Goal: Transaction & Acquisition: Purchase product/service

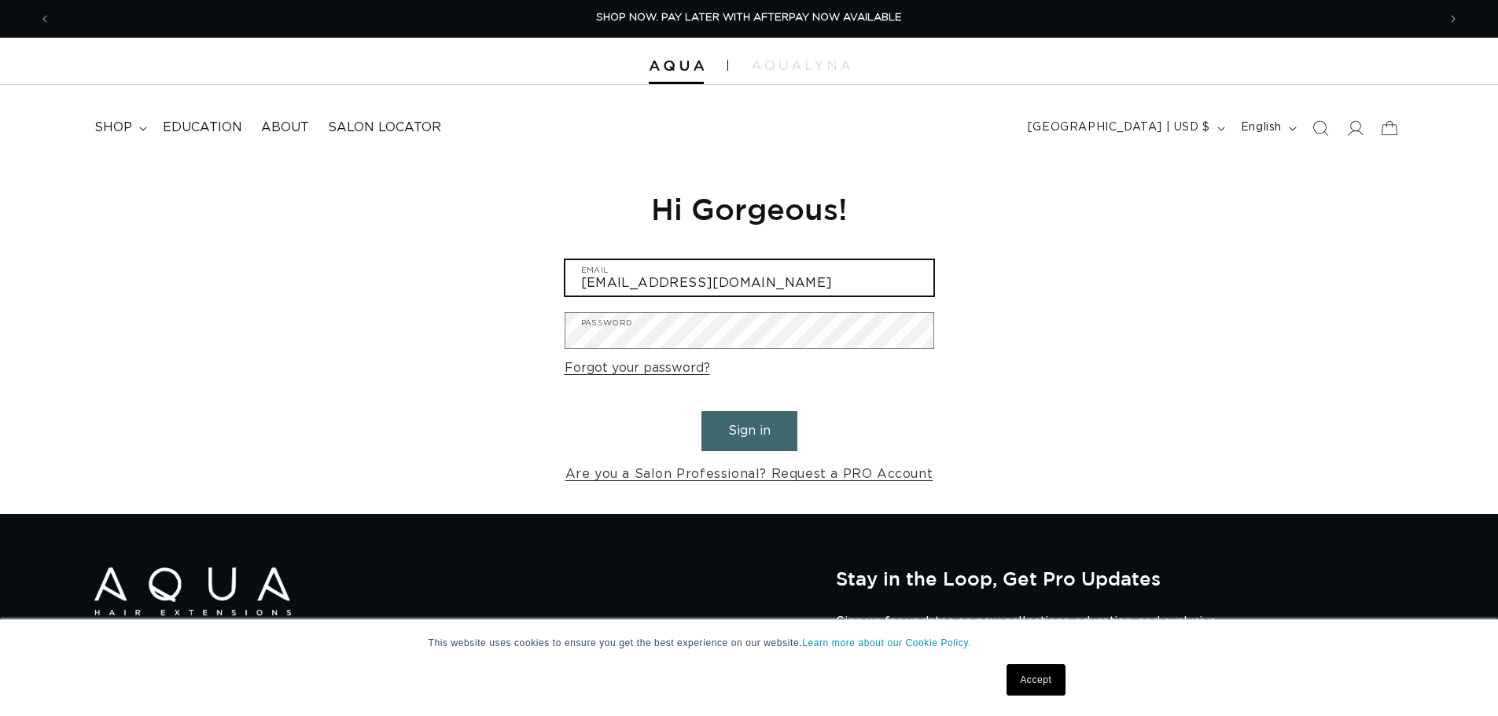
drag, startPoint x: 804, startPoint y: 281, endPoint x: 385, endPoint y: 269, distance: 419.3
click at [385, 269] on div "Reset your password We will send you an email to reset your password Email Subm…" at bounding box center [749, 337] width 1498 height 353
type input "pinklemonadesalon@gmail.com"
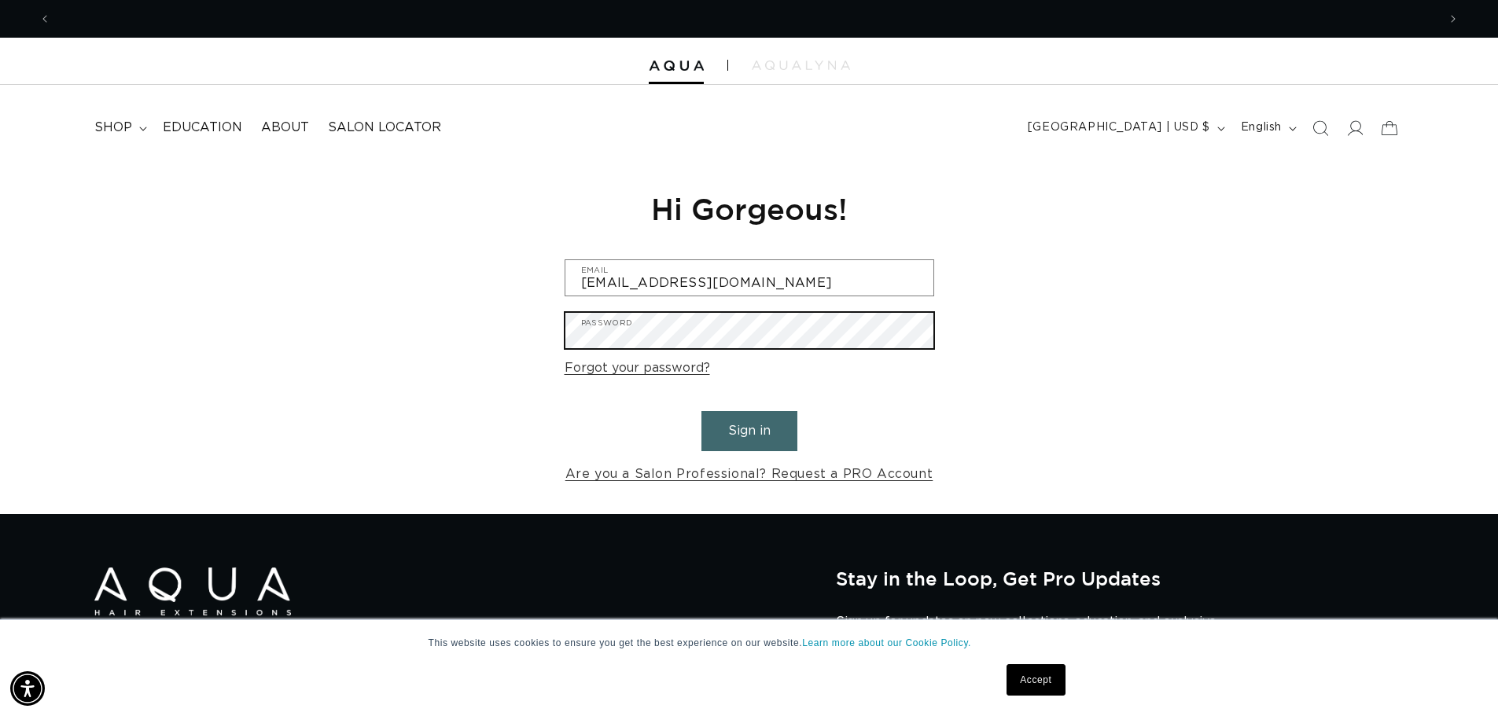
click at [701, 411] on button "Sign in" at bounding box center [749, 431] width 96 height 40
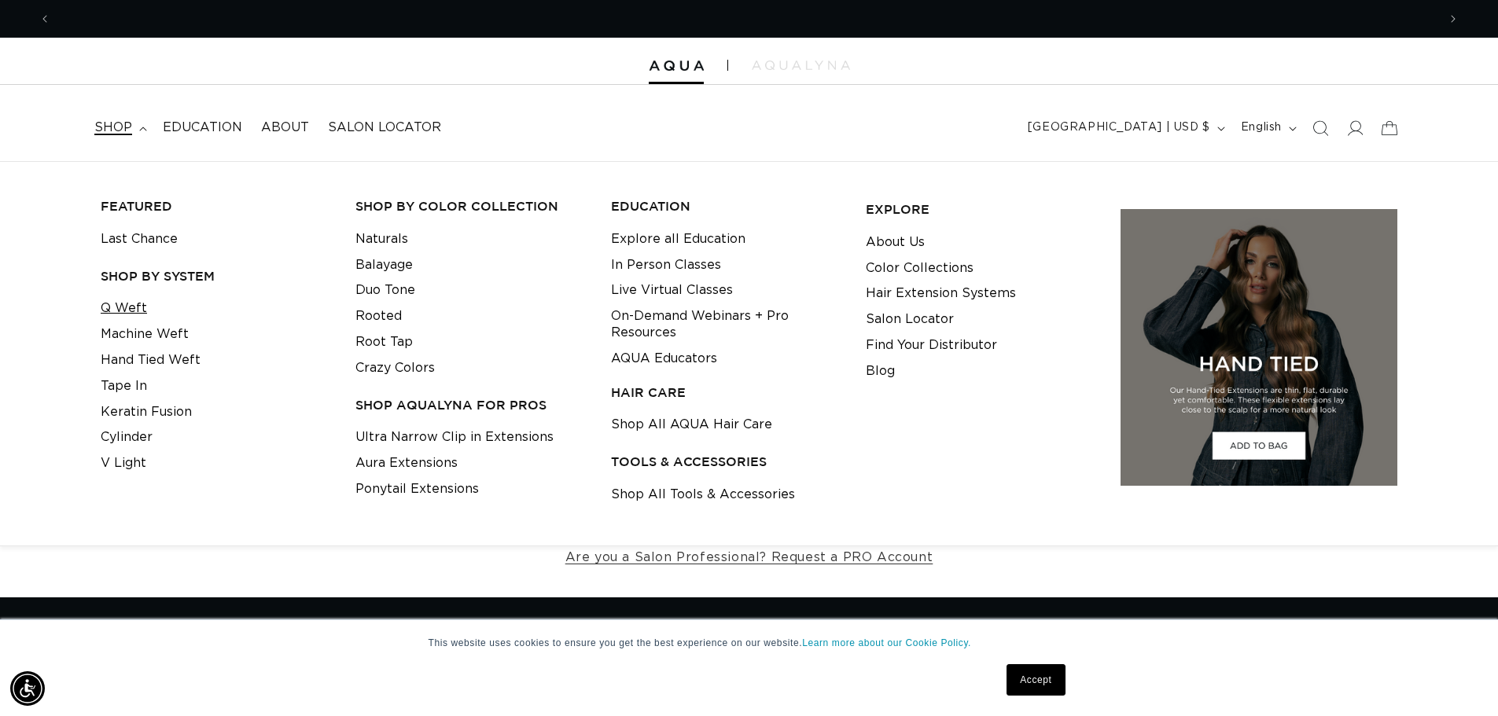
click at [131, 315] on link "Q Weft" at bounding box center [124, 309] width 46 height 26
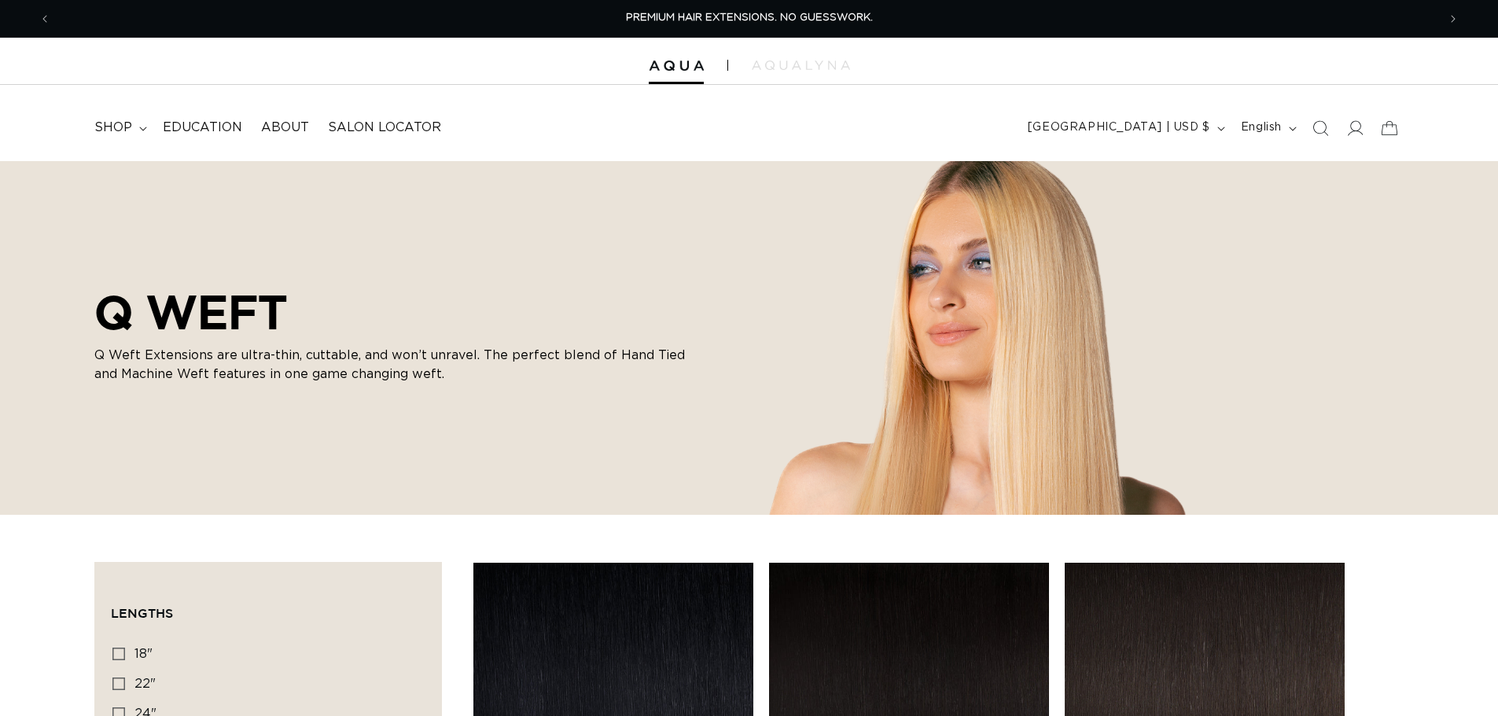
scroll to position [315, 0]
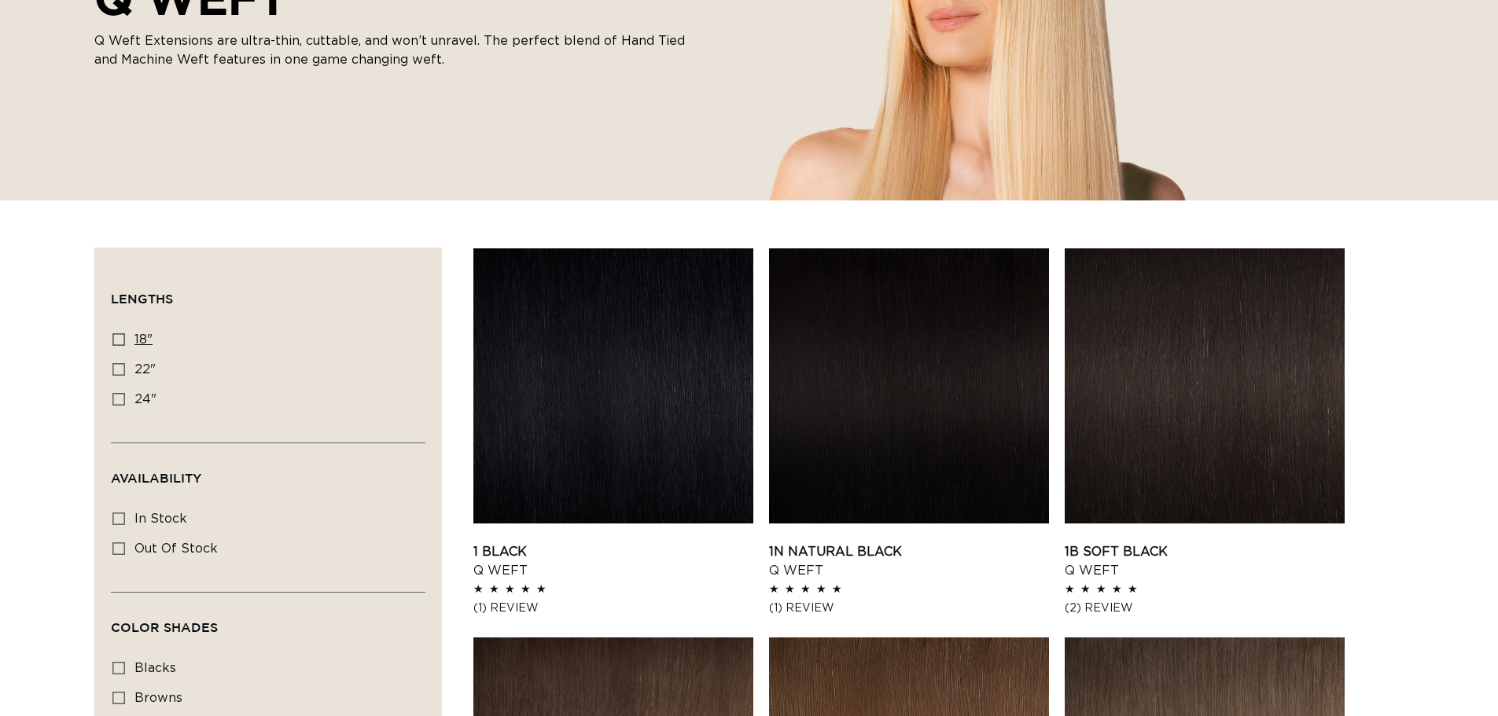
click at [123, 344] on icon at bounding box center [118, 339] width 13 height 13
click at [123, 344] on input "18" 18" (5 products)" at bounding box center [118, 339] width 13 height 13
checkbox input "true"
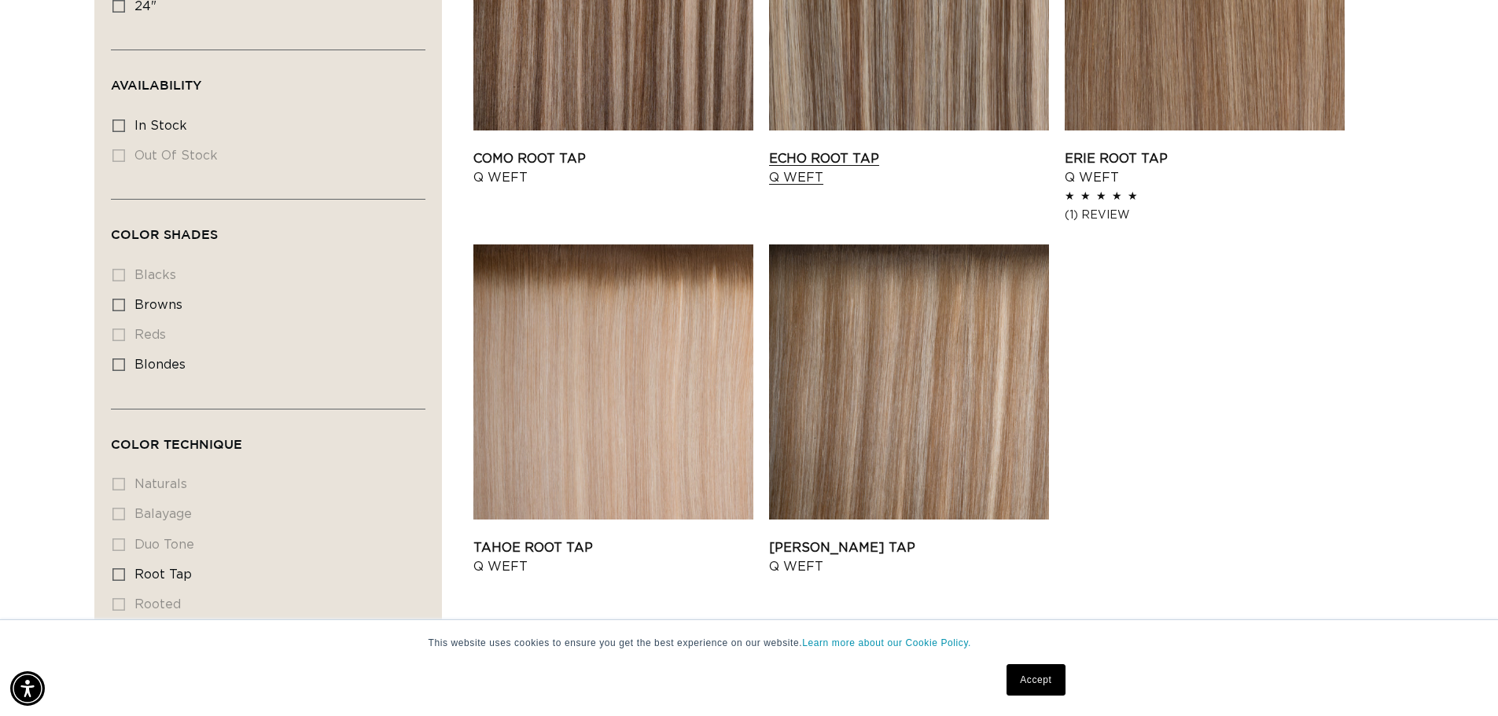
scroll to position [865, 0]
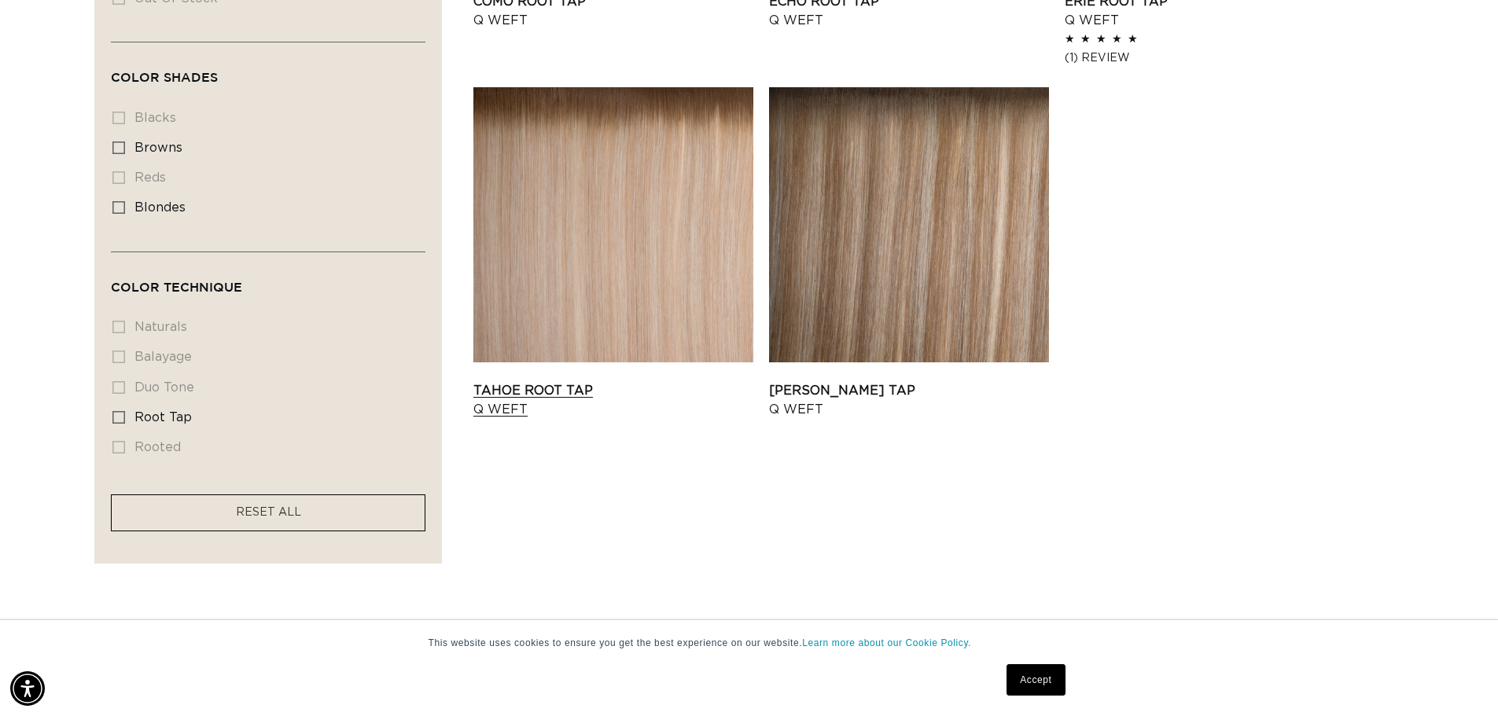
click at [518, 402] on link "Tahoe Root Tap Q Weft" at bounding box center [613, 400] width 280 height 38
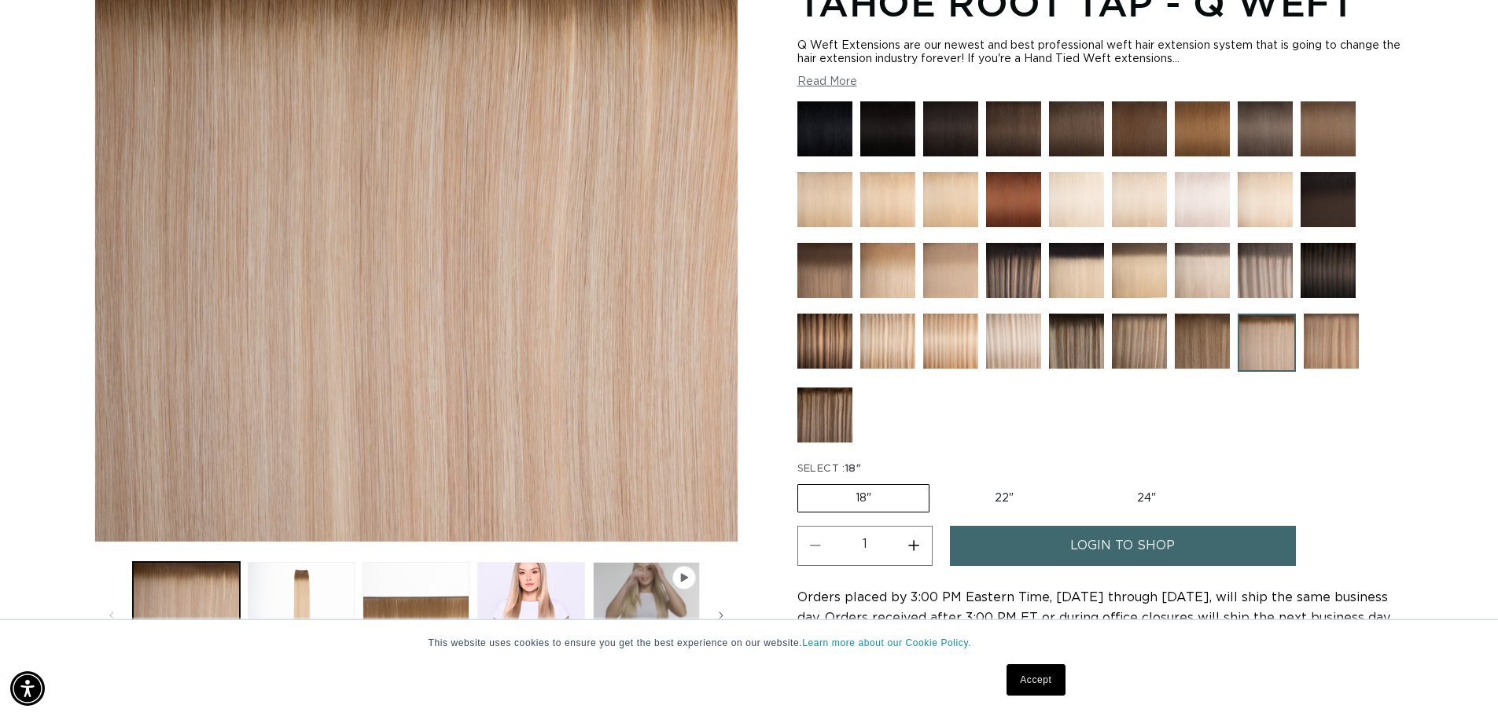
scroll to position [315, 0]
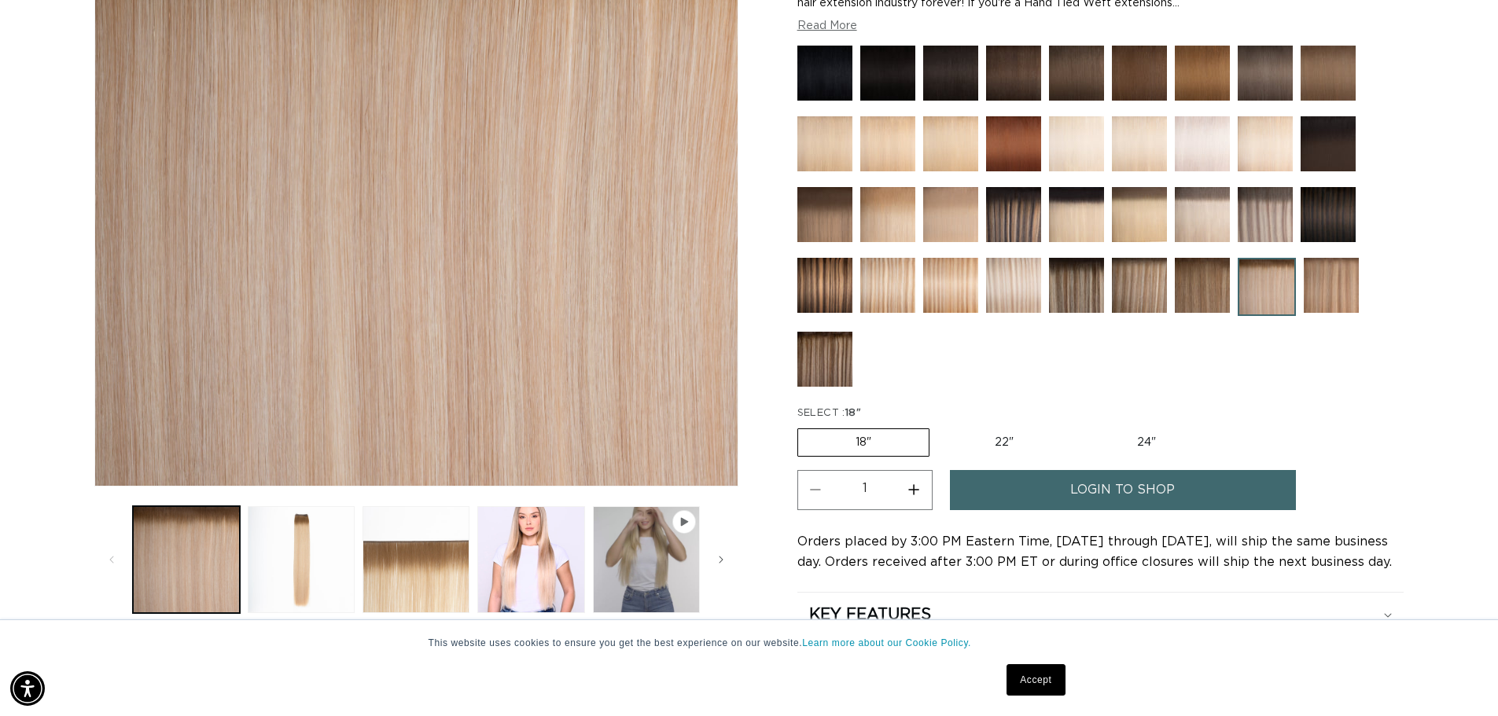
click at [1175, 477] on link "login to shop" at bounding box center [1123, 490] width 346 height 40
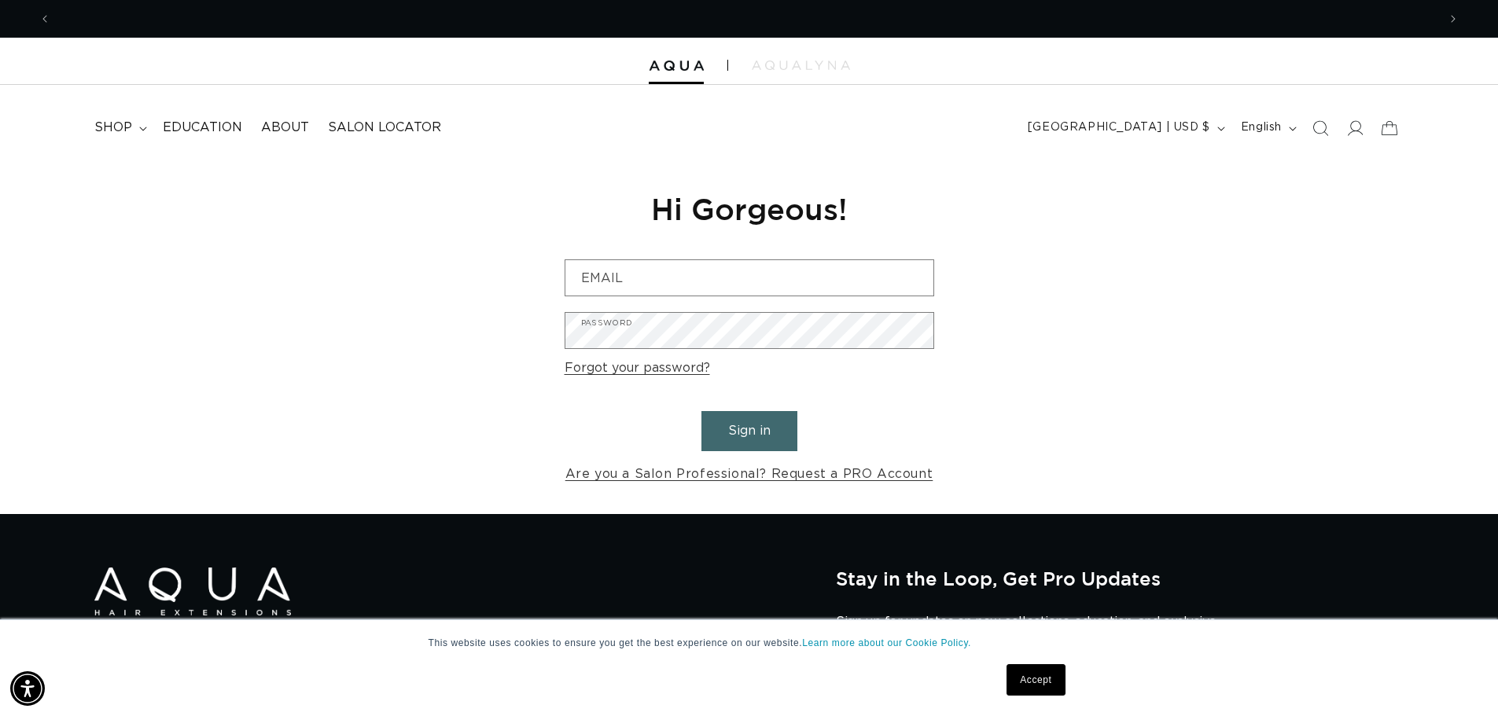
scroll to position [0, 1386]
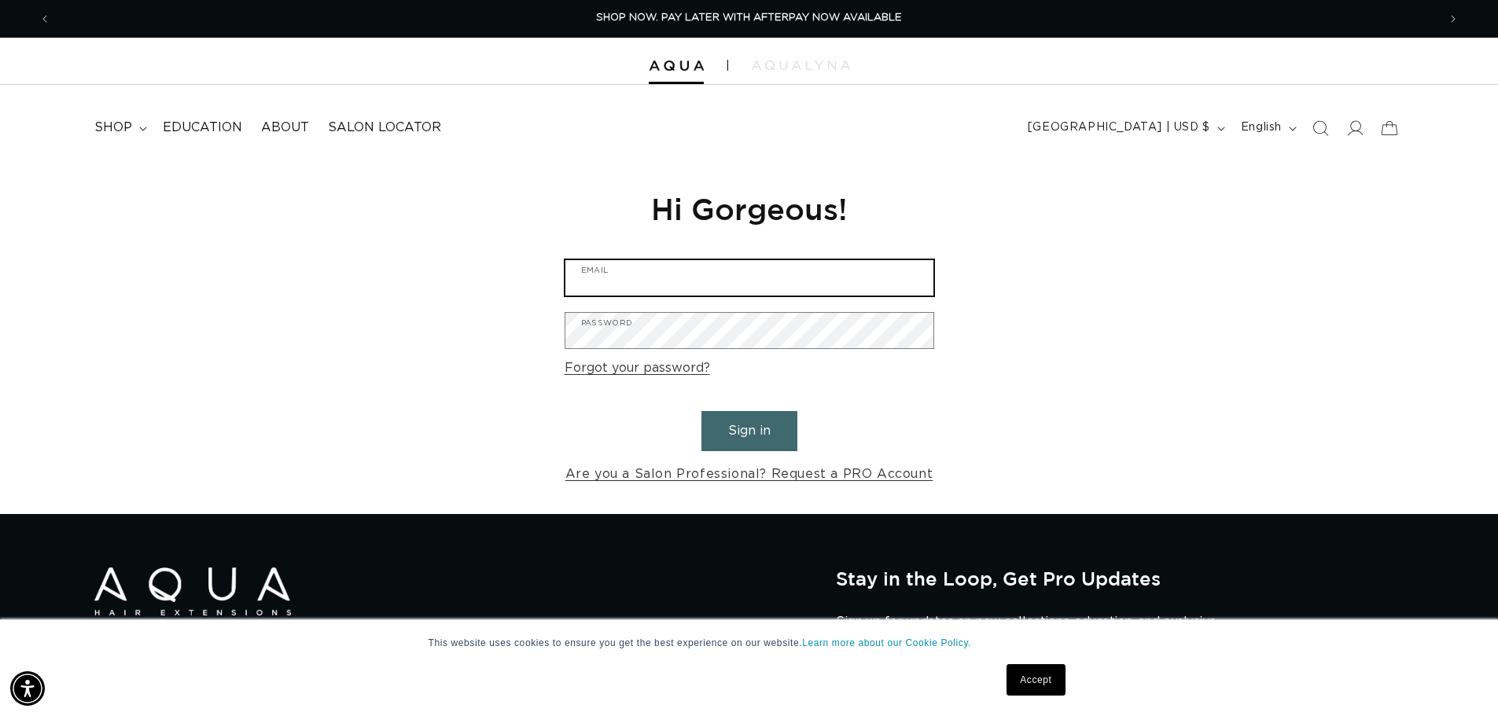
click at [668, 289] on input "Email" at bounding box center [749, 277] width 368 height 35
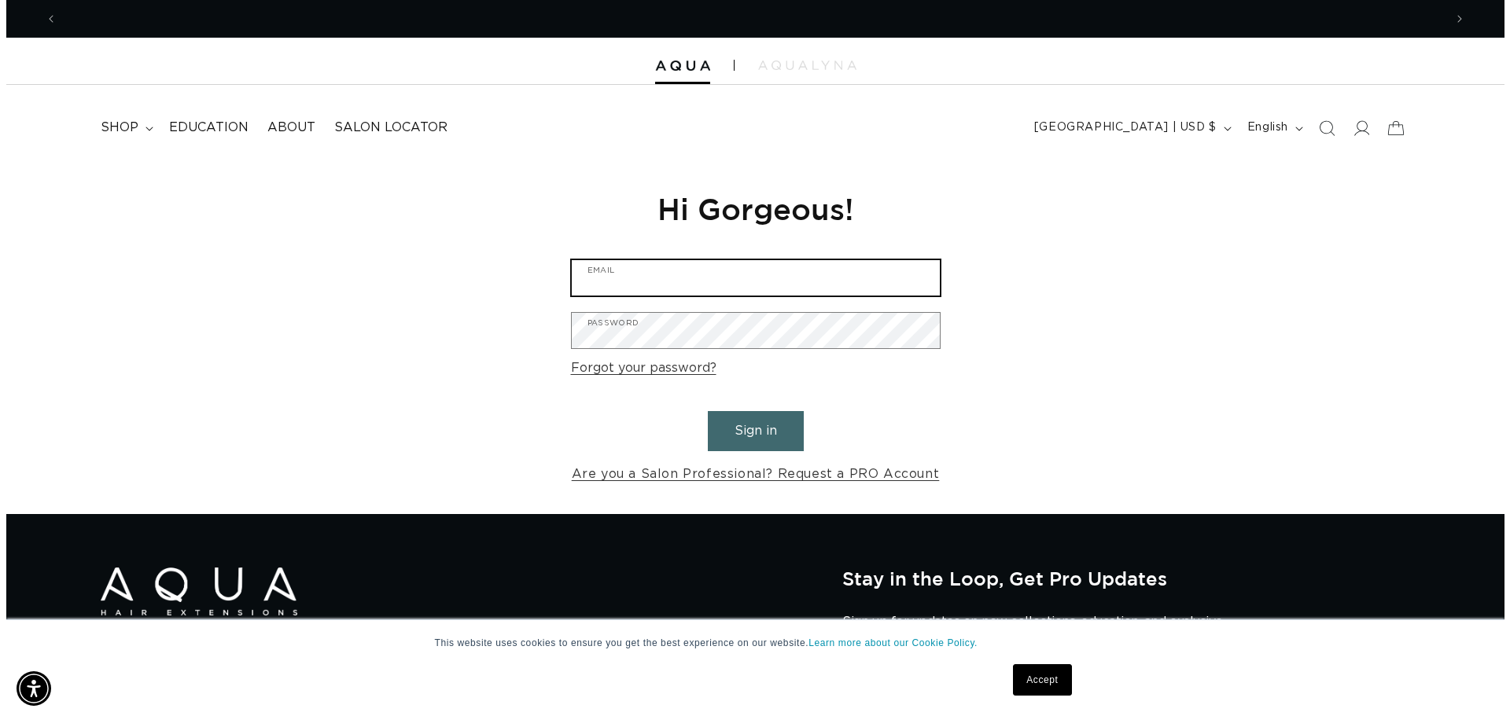
scroll to position [0, 2773]
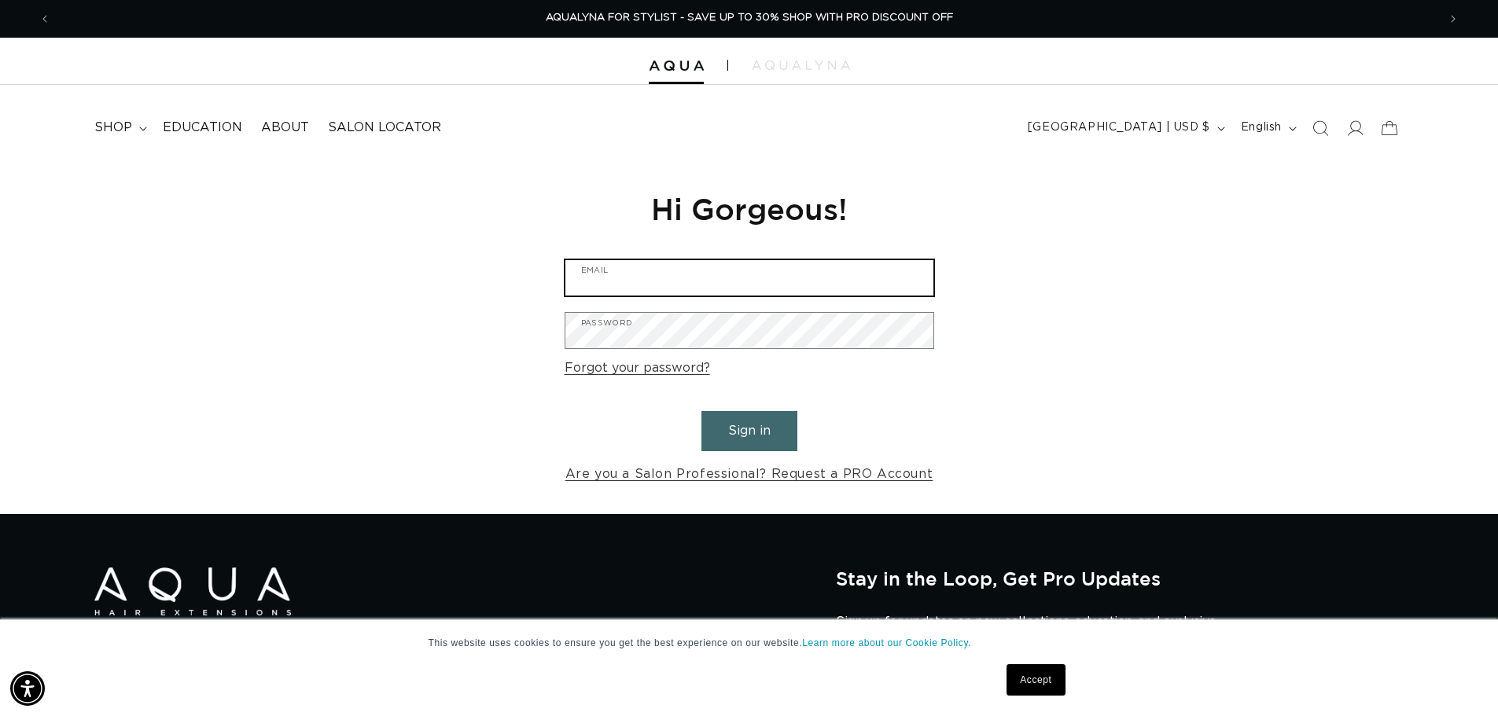
type input "apetrop908@aol.com"
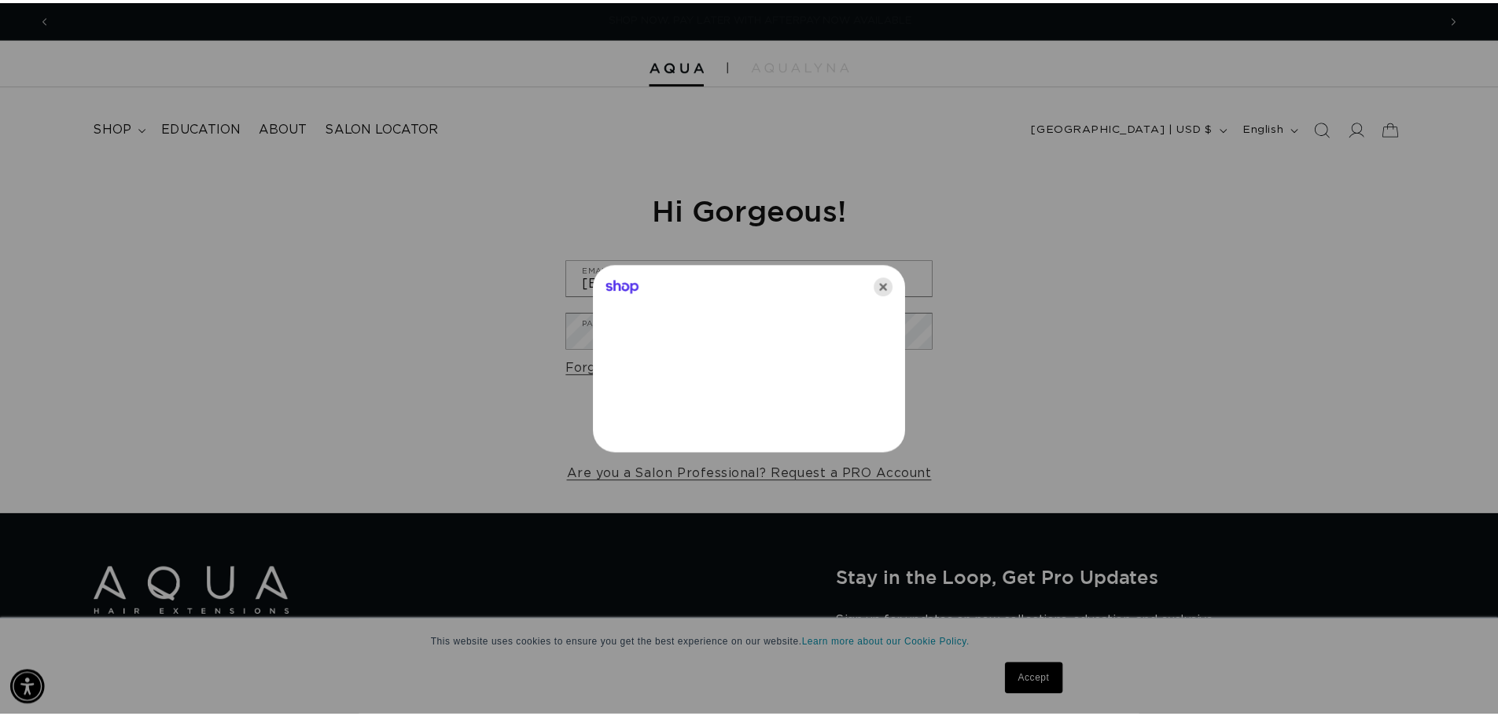
scroll to position [0, 2796]
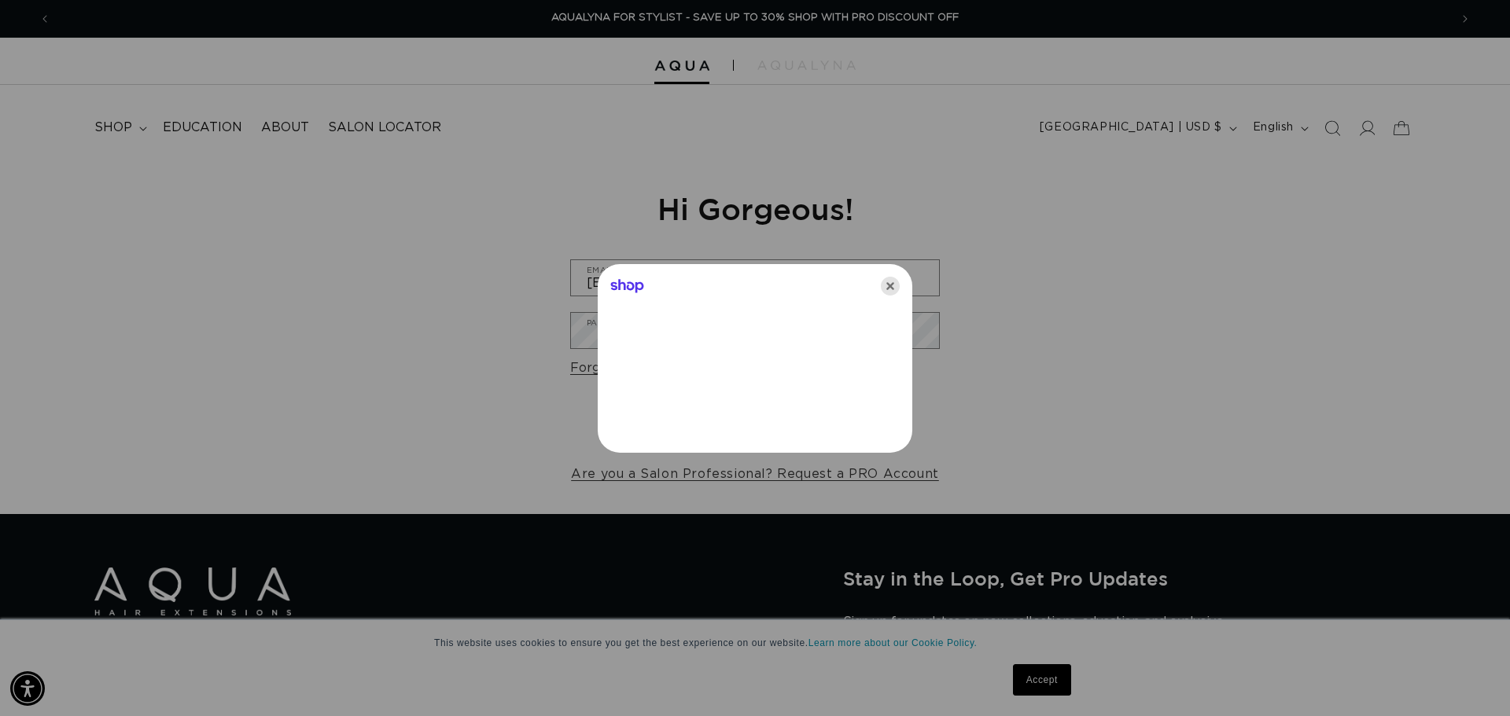
click at [896, 286] on icon "Close" at bounding box center [890, 286] width 19 height 19
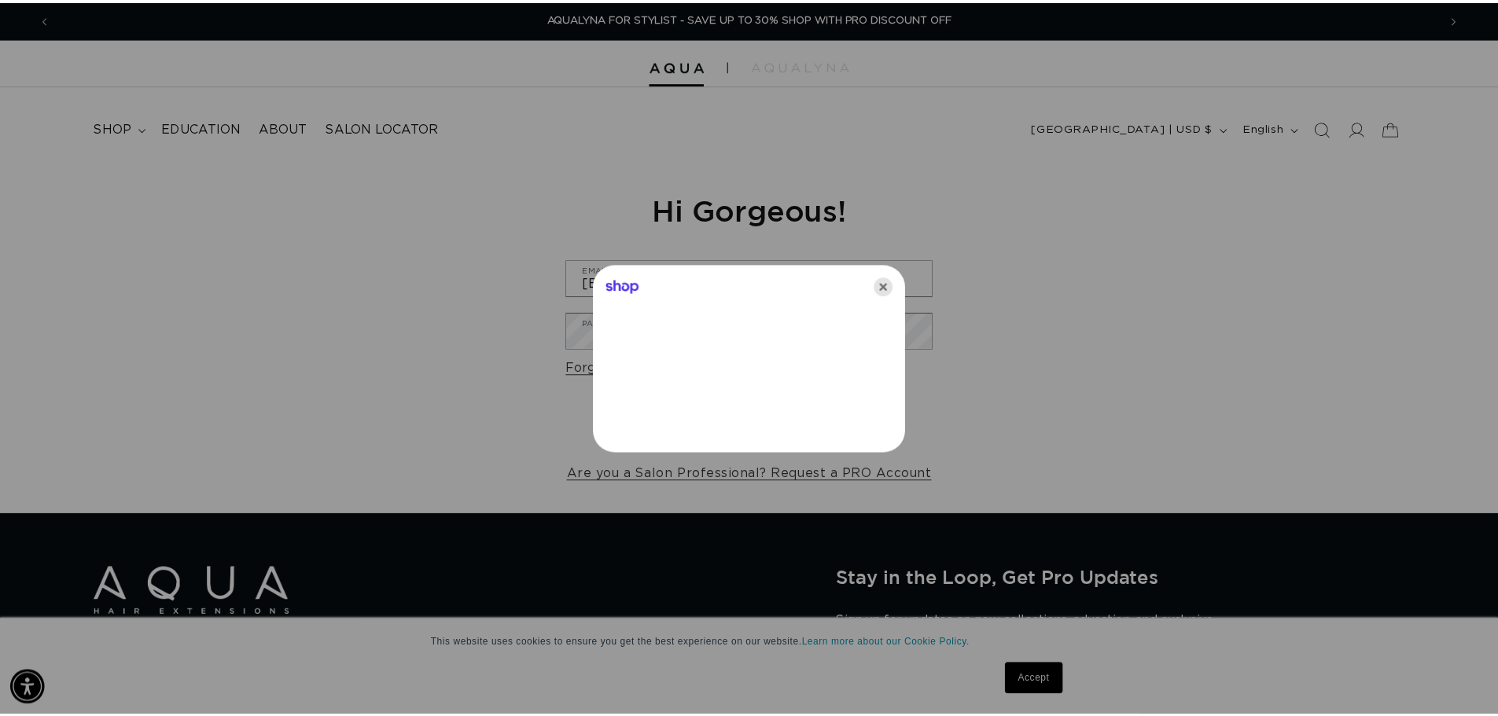
scroll to position [0, 2773]
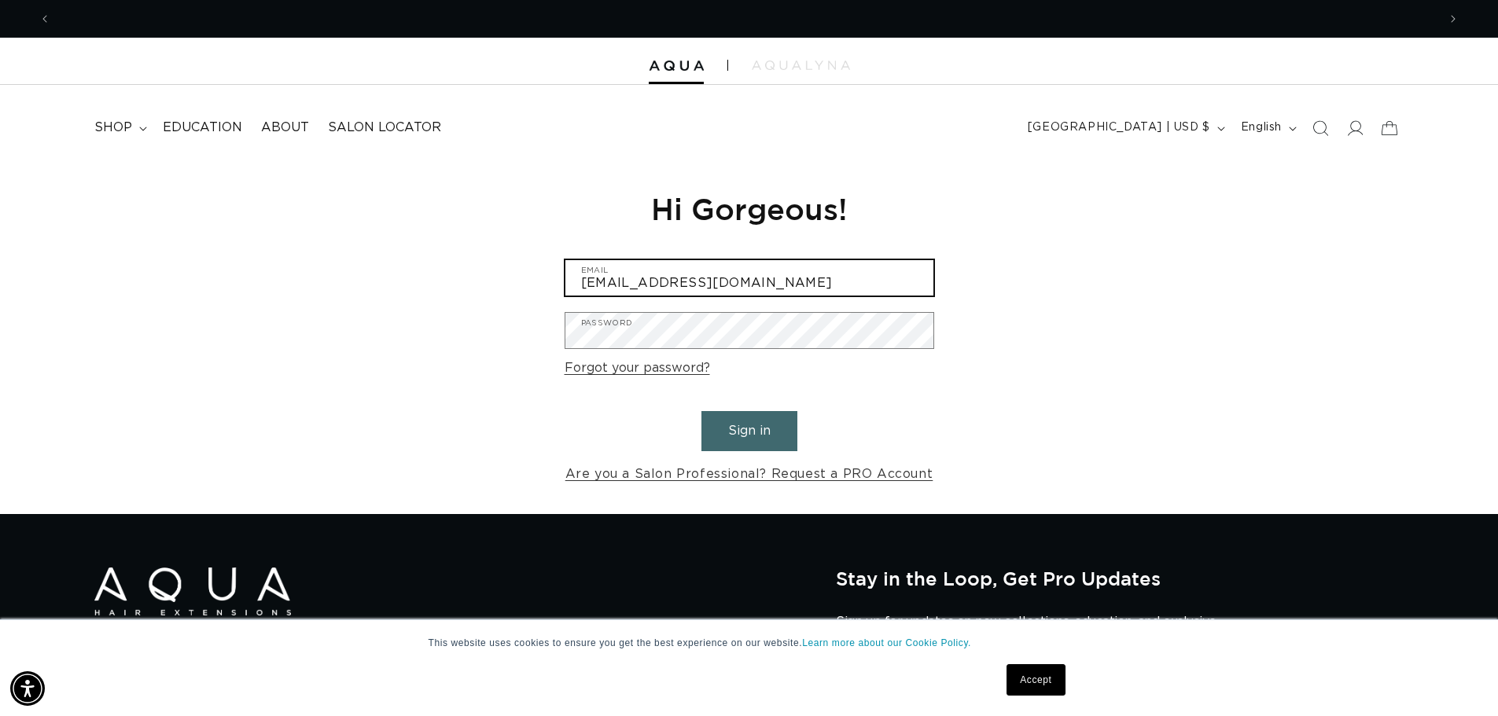
drag, startPoint x: 811, startPoint y: 289, endPoint x: 419, endPoint y: 263, distance: 393.2
click at [419, 263] on div "Reset your password We will send you an email to reset your password Email Subm…" at bounding box center [749, 337] width 1498 height 353
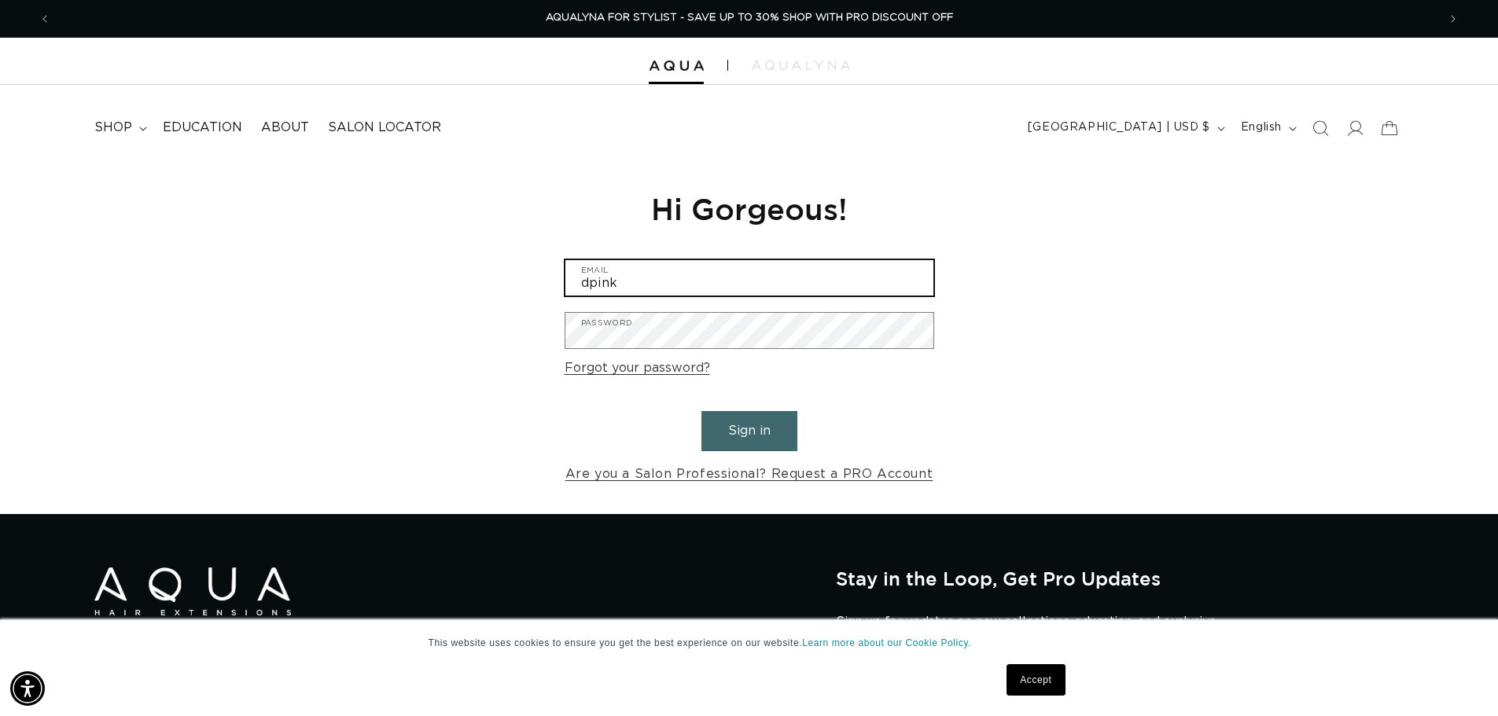
type input "dpink16653@gmail.com"
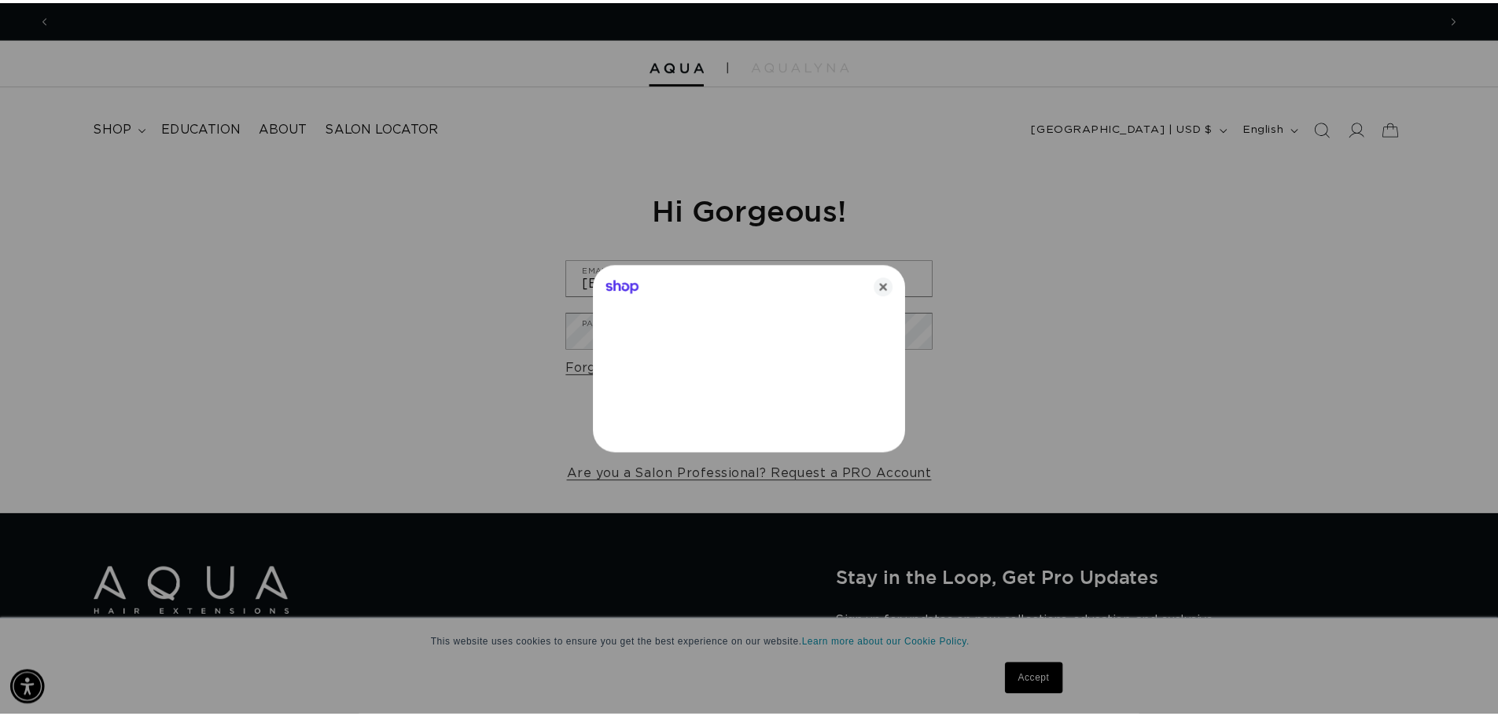
scroll to position [0, 0]
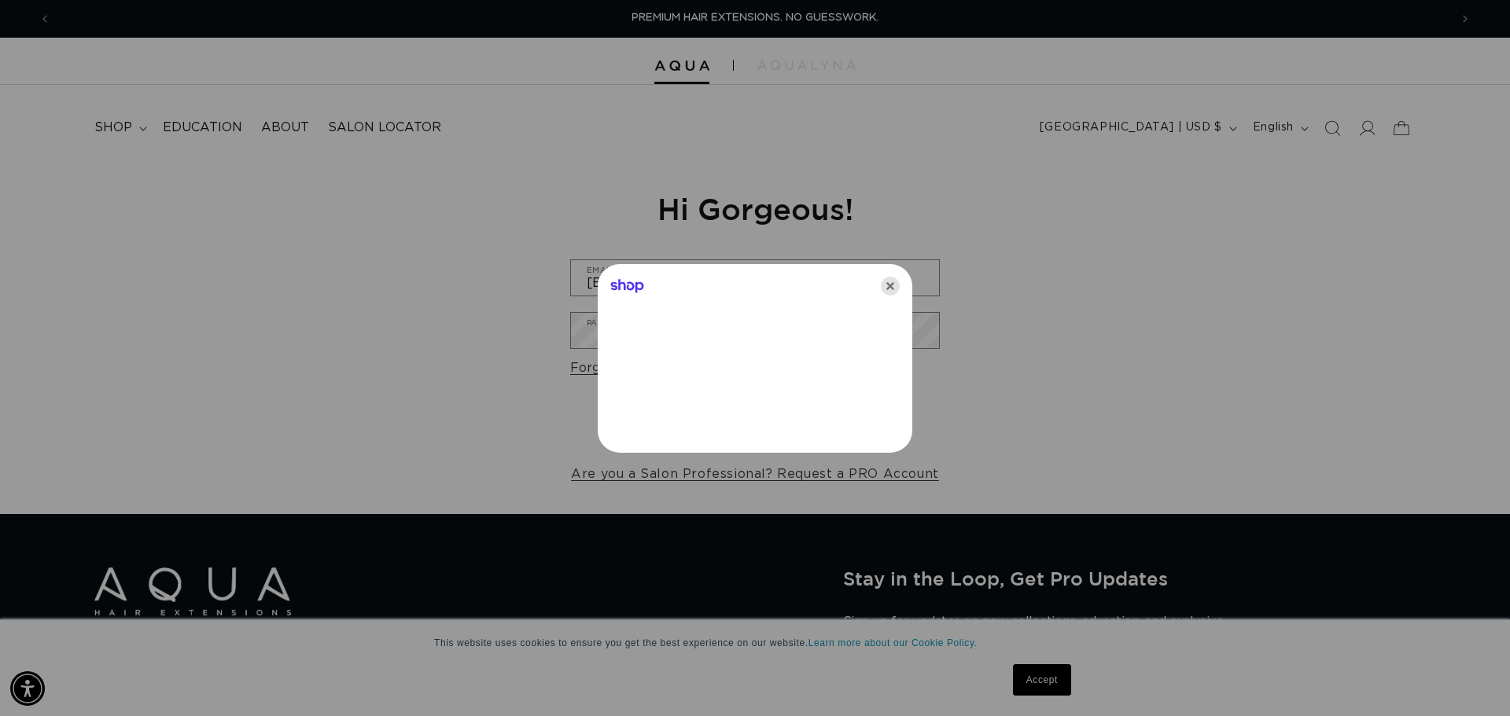
click at [893, 289] on icon "Close" at bounding box center [890, 286] width 19 height 19
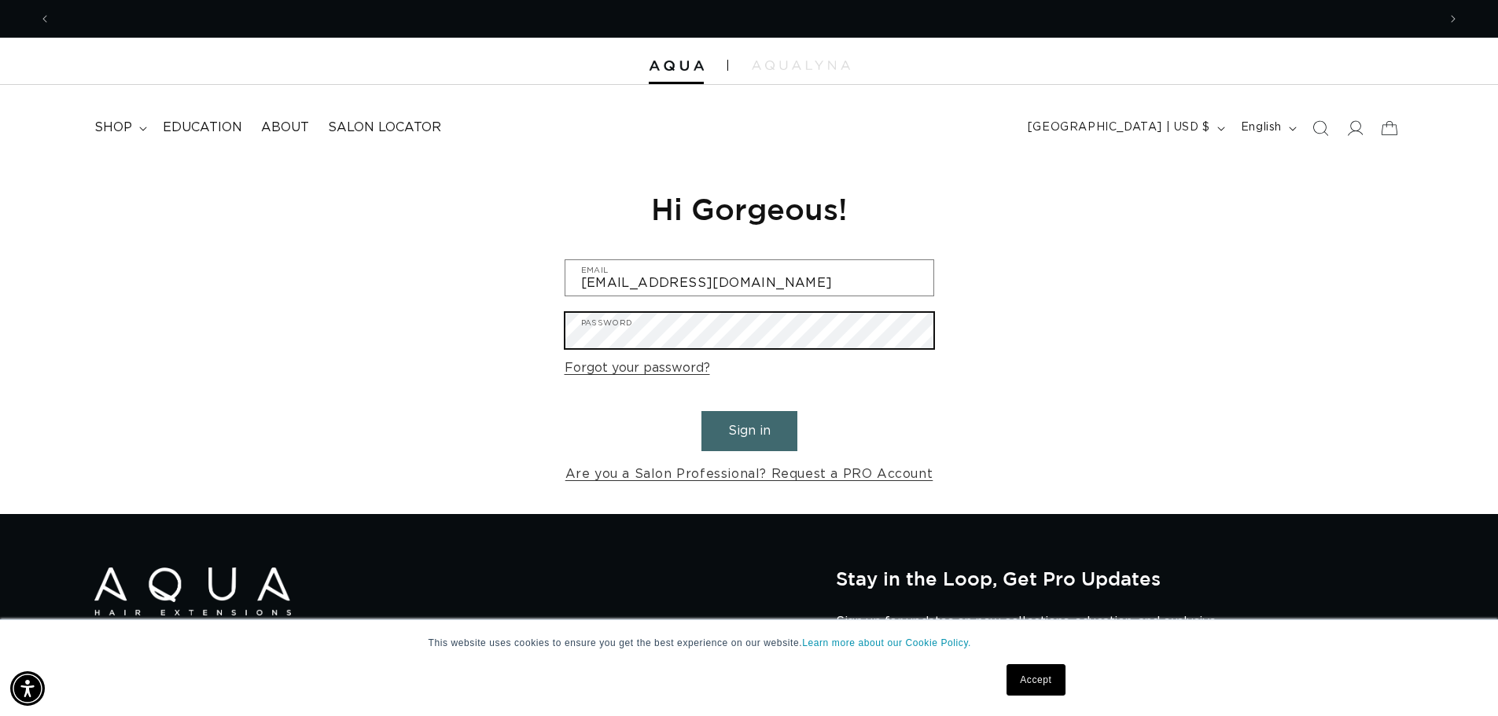
scroll to position [0, 2773]
click at [701, 411] on button "Sign in" at bounding box center [749, 431] width 96 height 40
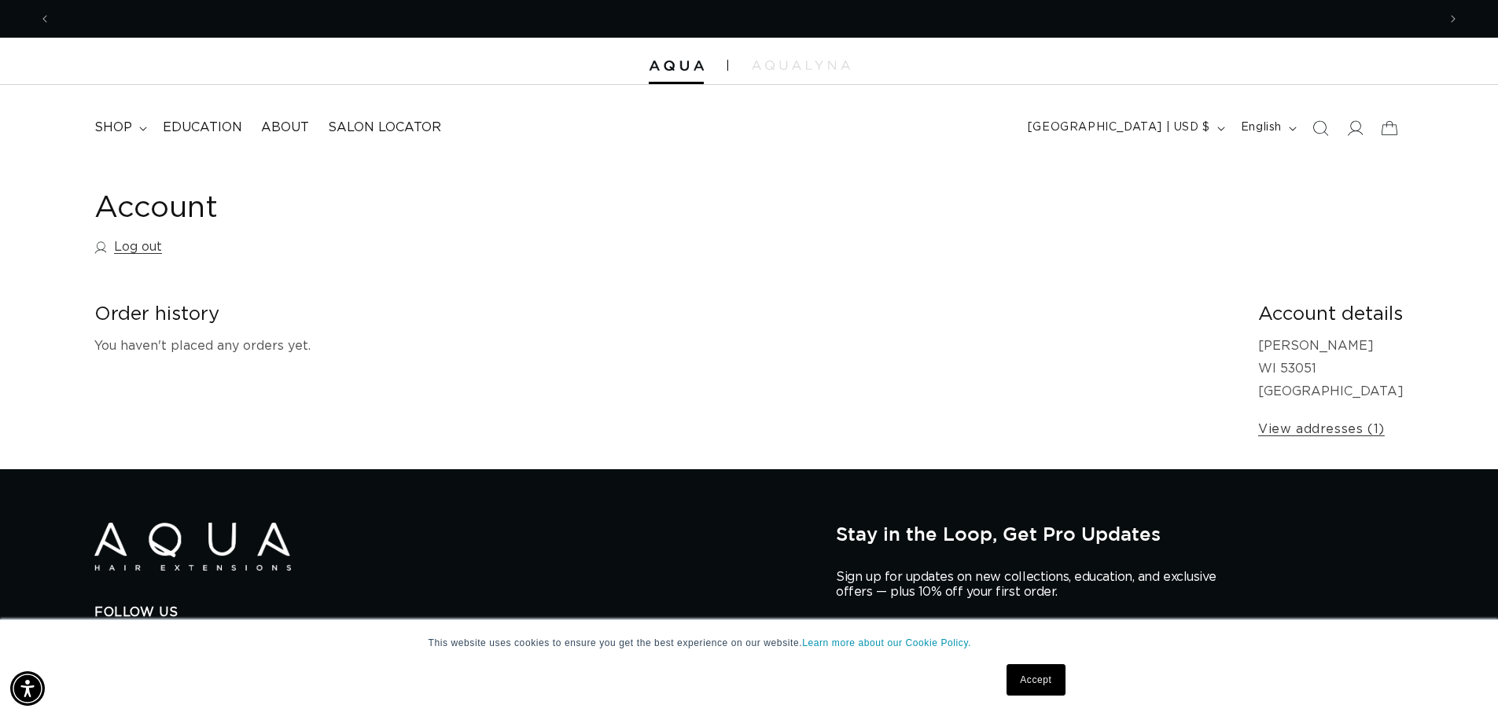
scroll to position [0, 2773]
click at [125, 132] on span "shop" at bounding box center [113, 128] width 38 height 17
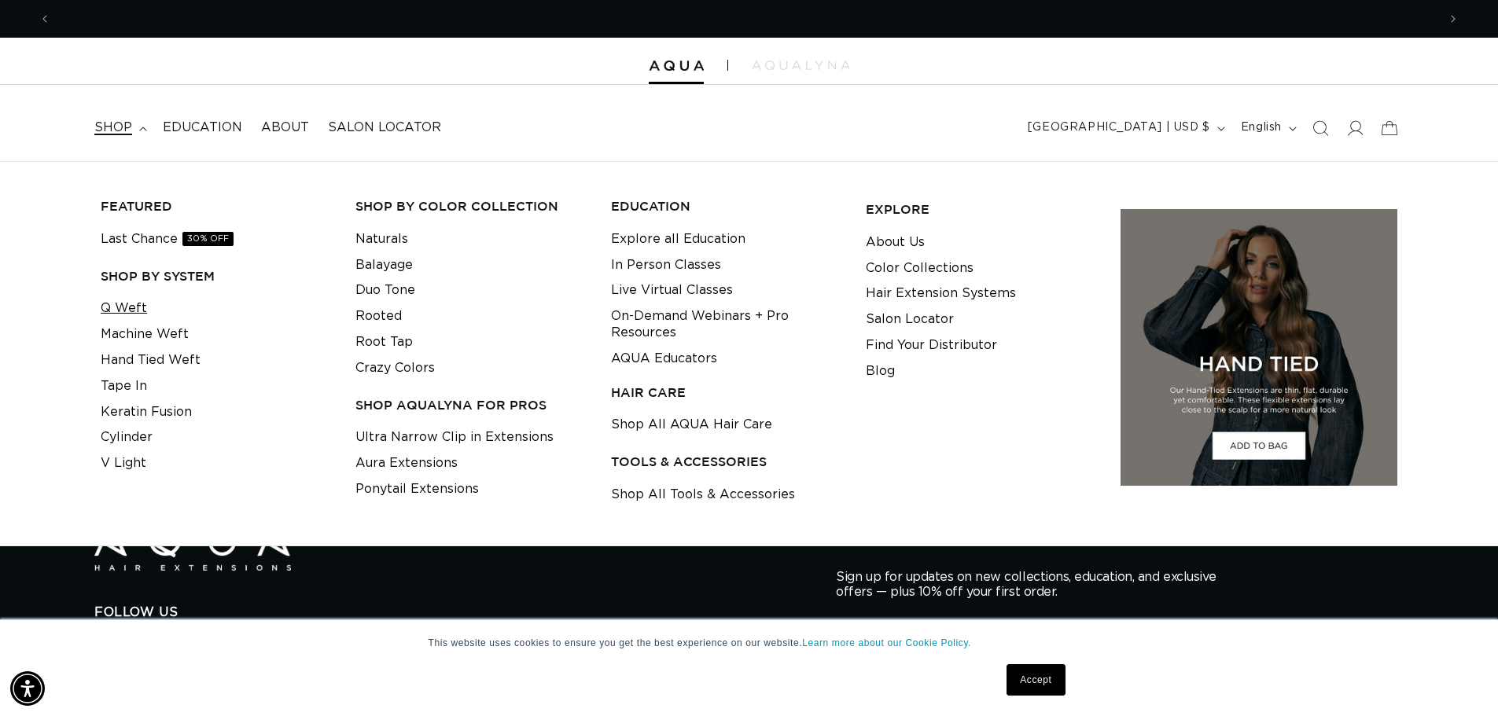
scroll to position [0, 1386]
click at [133, 307] on link "Q Weft" at bounding box center [124, 309] width 46 height 26
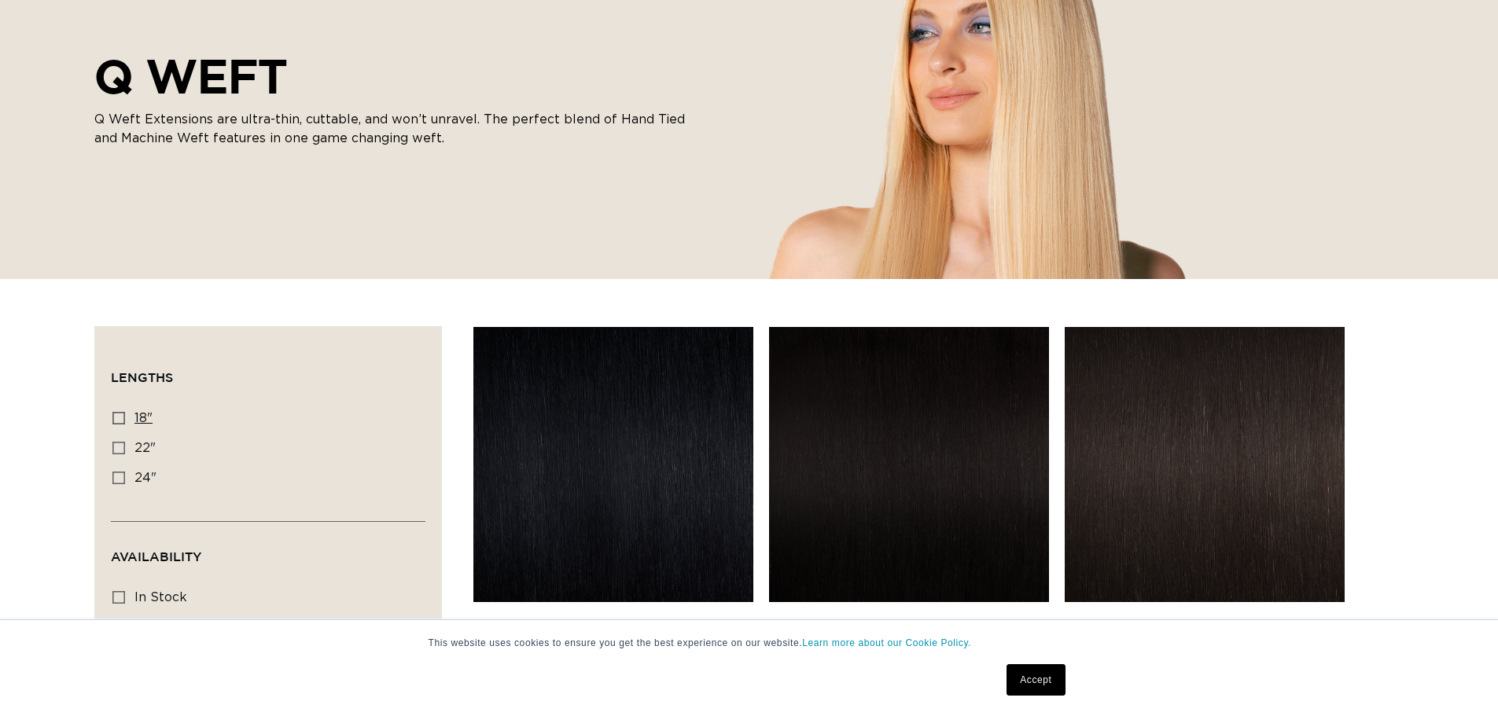
click at [124, 417] on icon at bounding box center [118, 418] width 13 height 13
click at [124, 417] on input "18" 18" (5 products)" at bounding box center [118, 418] width 13 height 13
checkbox input "true"
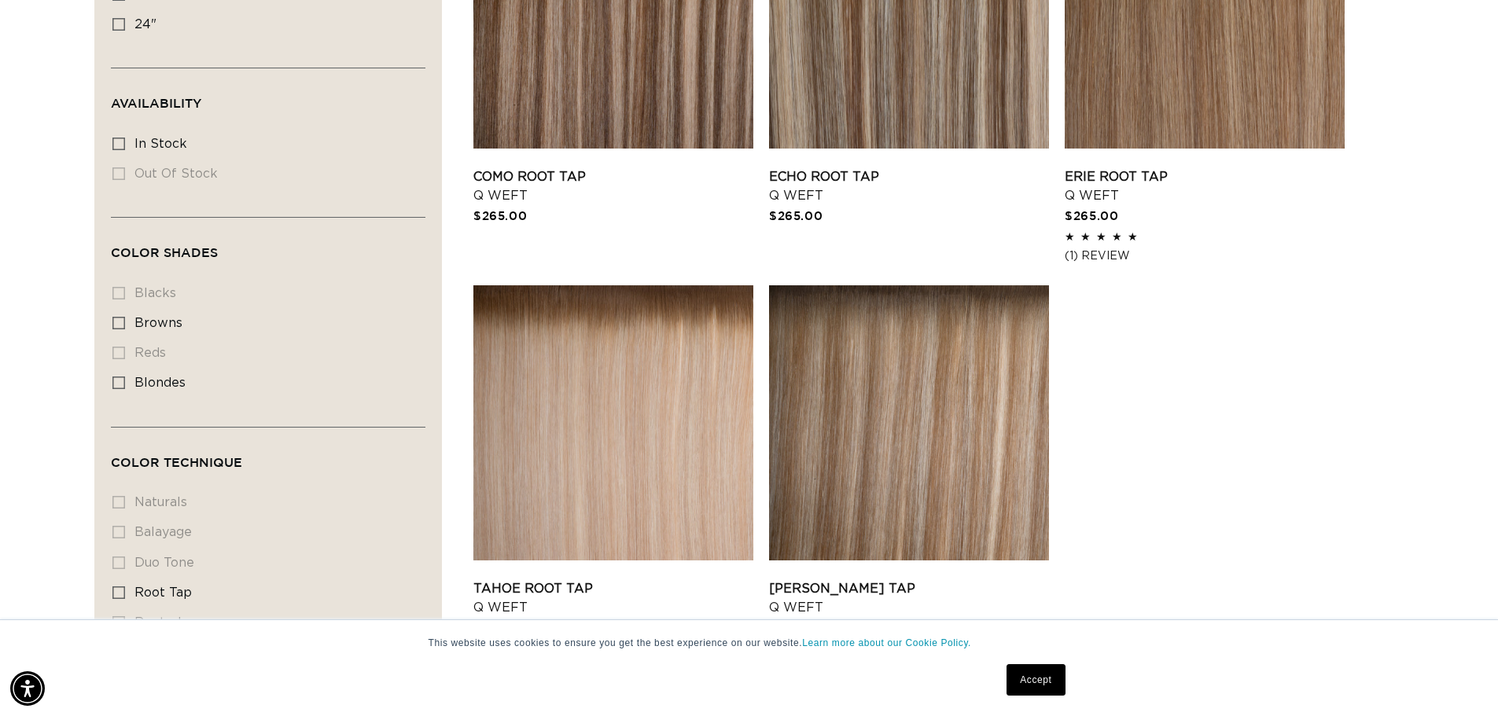
scroll to position [854, 0]
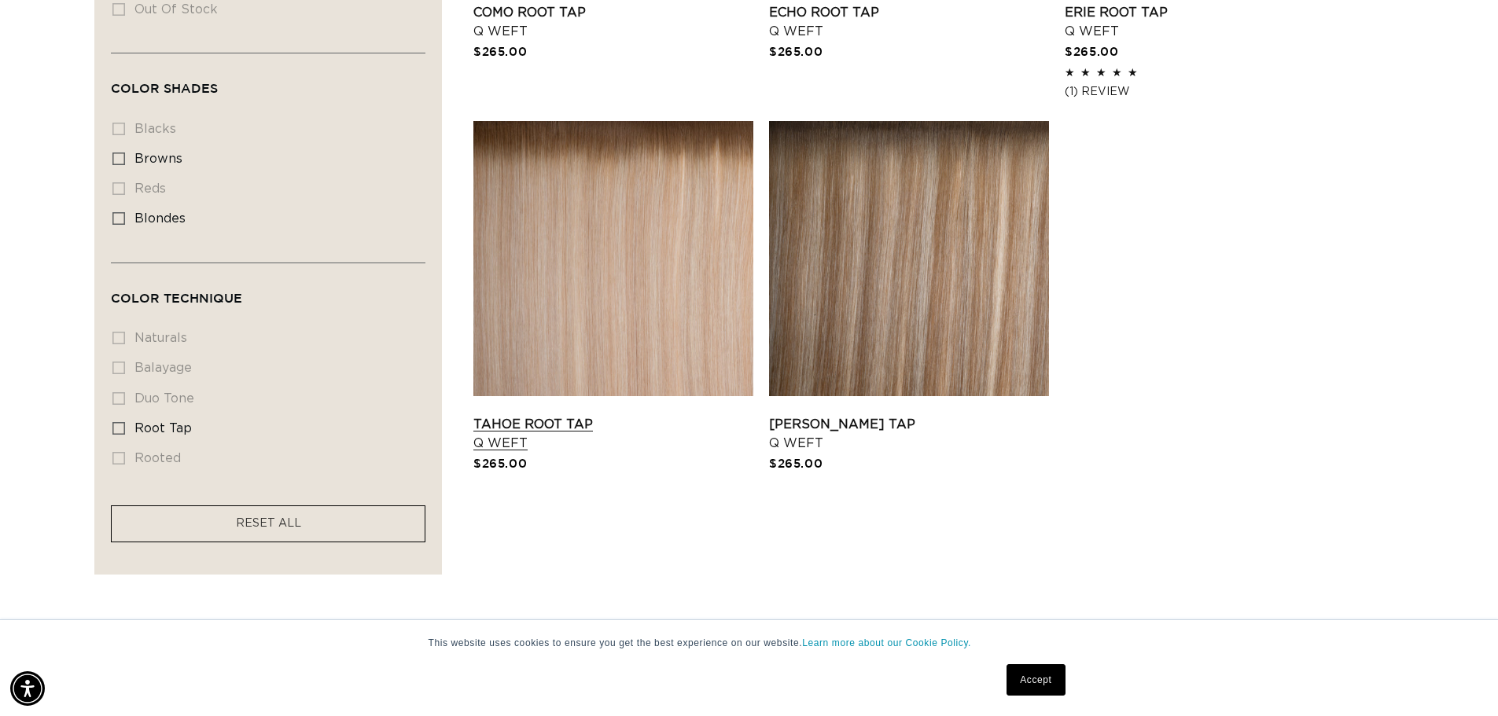
click at [539, 431] on link "Tahoe Root Tap Q Weft" at bounding box center [613, 434] width 280 height 38
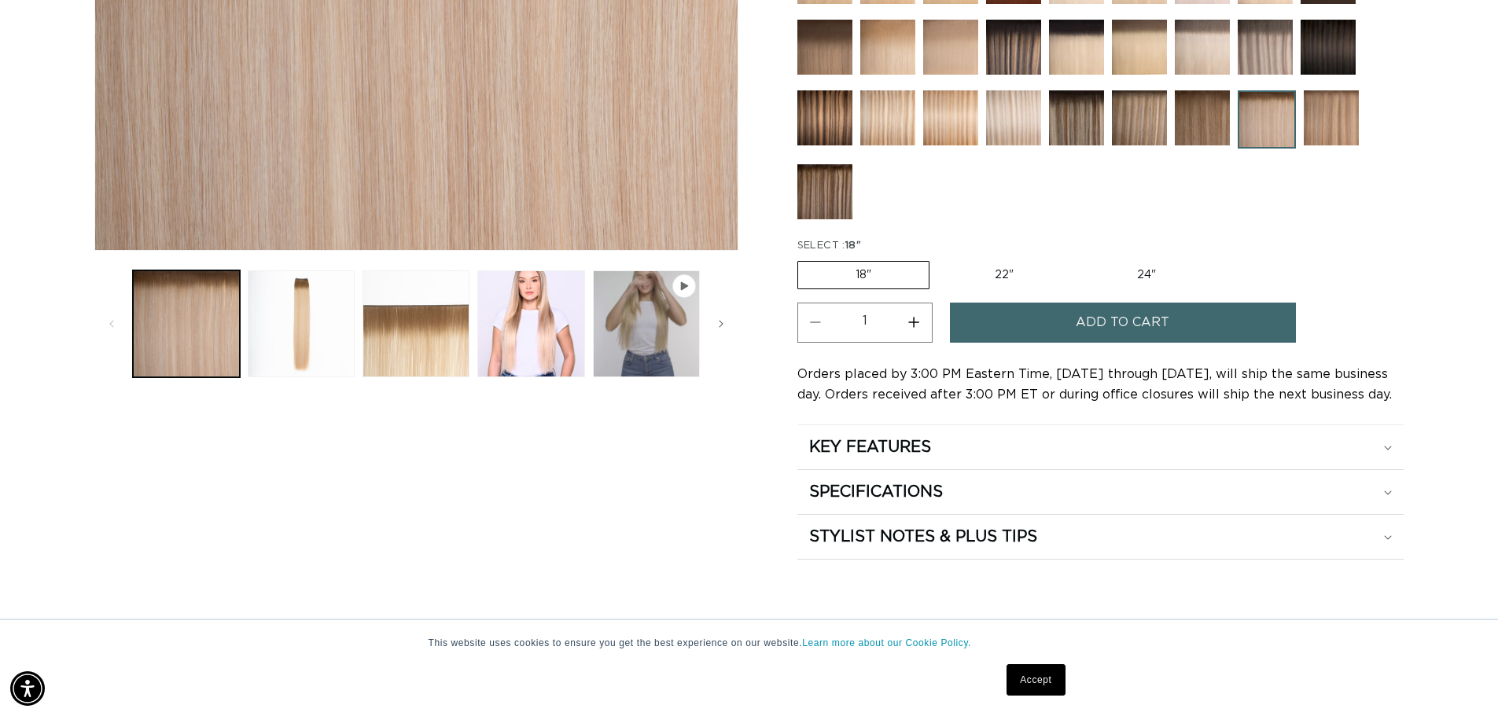
click at [1111, 336] on span "Add to cart" at bounding box center [1123, 323] width 94 height 40
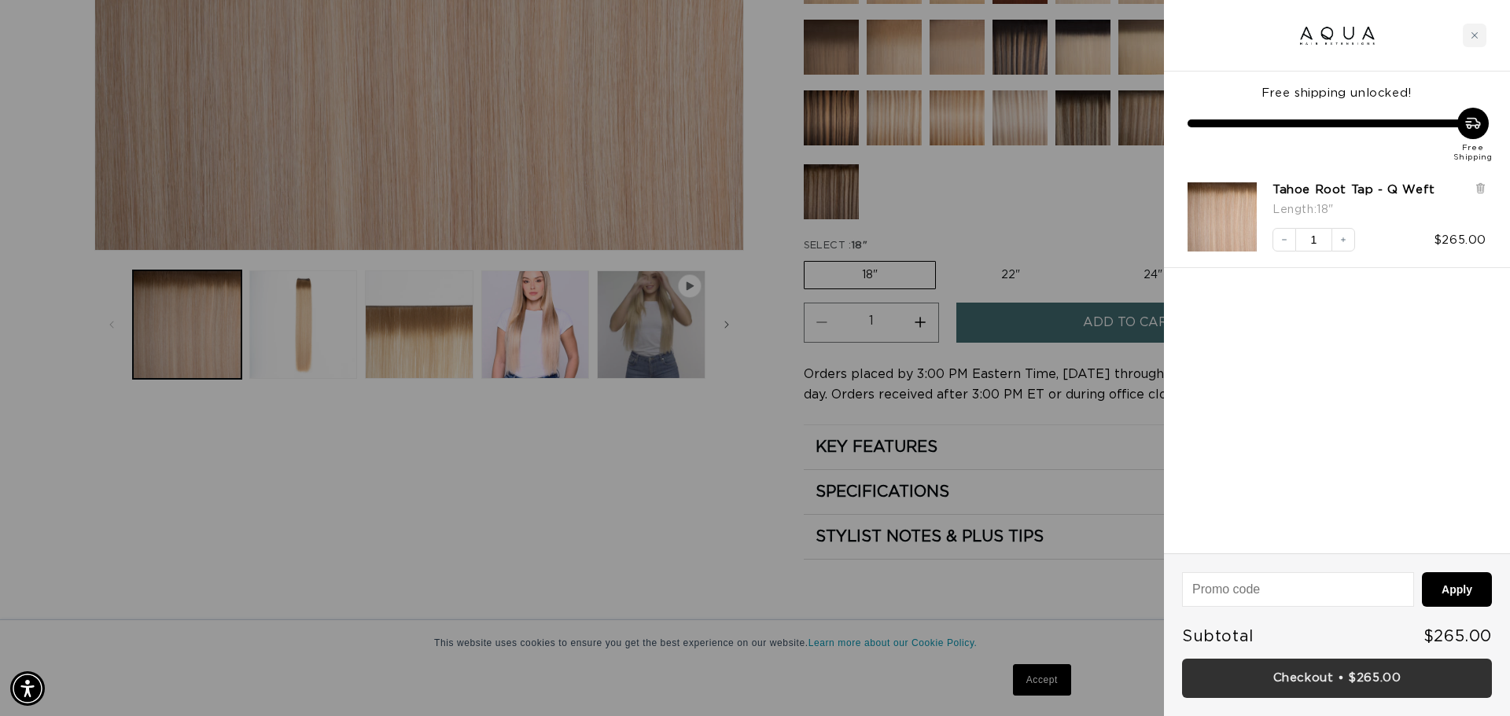
click at [1362, 675] on link "Checkout • $265.00" at bounding box center [1337, 679] width 310 height 40
